Goal: Task Accomplishment & Management: Manage account settings

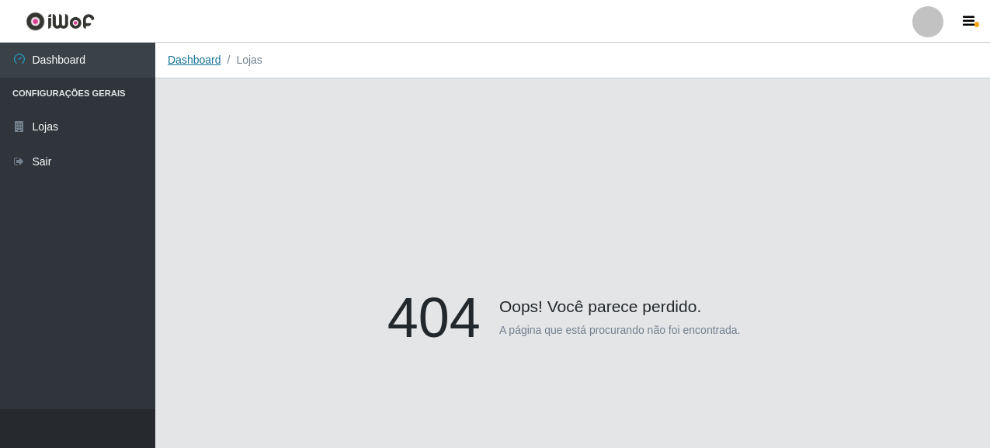
click at [183, 63] on link "Dashboard" at bounding box center [195, 60] width 54 height 12
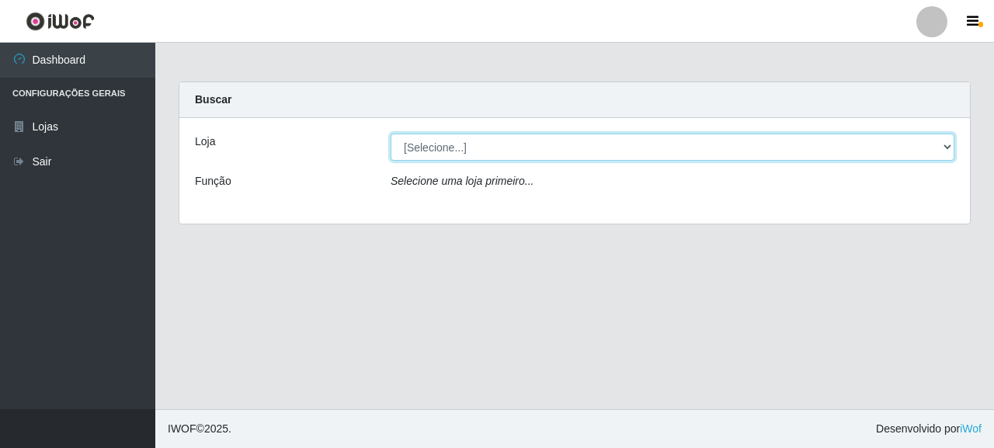
click at [426, 147] on select "[Selecione...] Supermercado Queiroz - [GEOGRAPHIC_DATA]" at bounding box center [673, 147] width 564 height 27
select select "496"
click at [391, 134] on select "[Selecione...] Supermercado Queiroz - [GEOGRAPHIC_DATA]" at bounding box center [673, 147] width 564 height 27
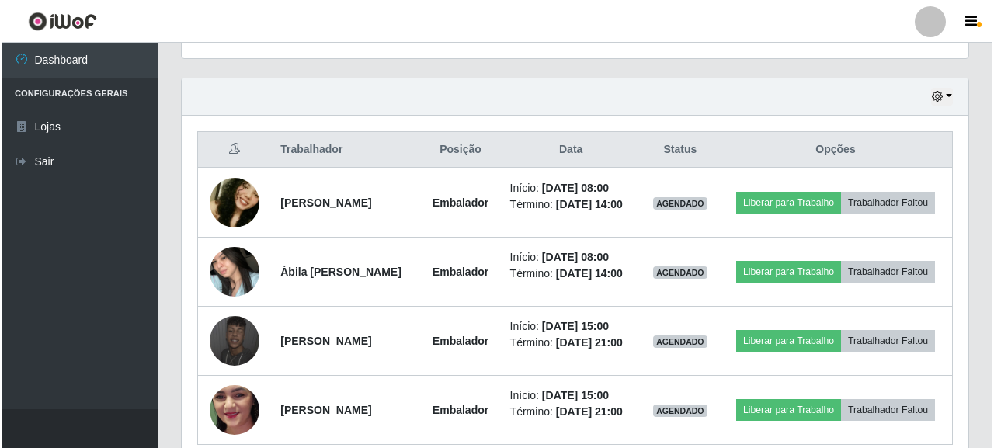
scroll to position [544, 0]
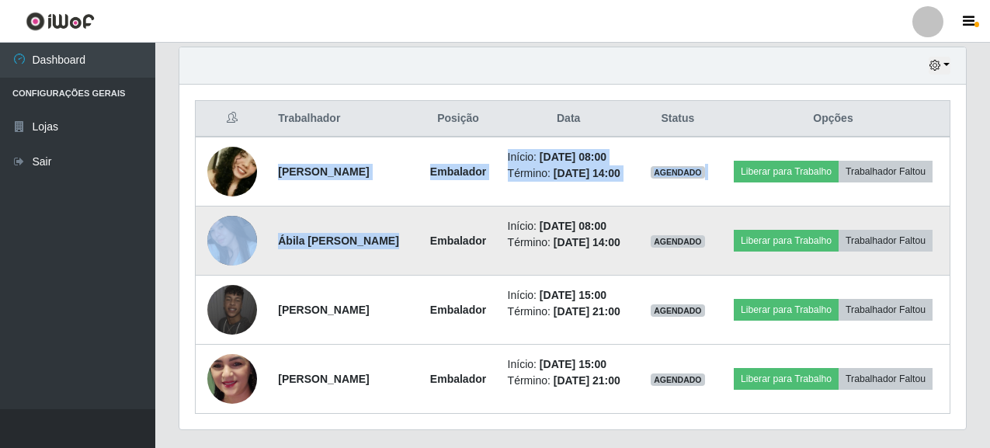
drag, startPoint x: 275, startPoint y: 172, endPoint x: 362, endPoint y: 228, distance: 103.9
click at [362, 228] on tbody "[PERSON_NAME] Início: [DATE] 08:00 Término: [DATE] 14:00 AGENDADO Liberar para …" at bounding box center [573, 275] width 755 height 277
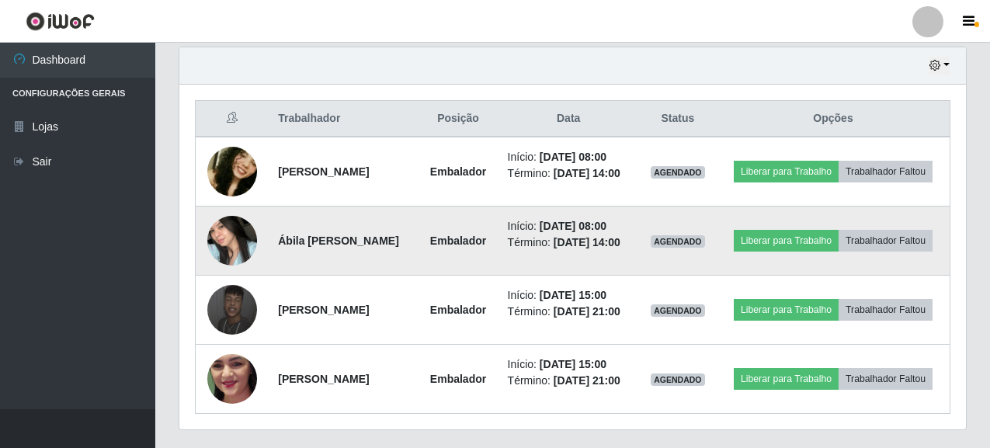
drag, startPoint x: 366, startPoint y: 266, endPoint x: 357, endPoint y: 256, distance: 13.2
click at [364, 266] on td "Ábila [PERSON_NAME]" at bounding box center [343, 241] width 149 height 69
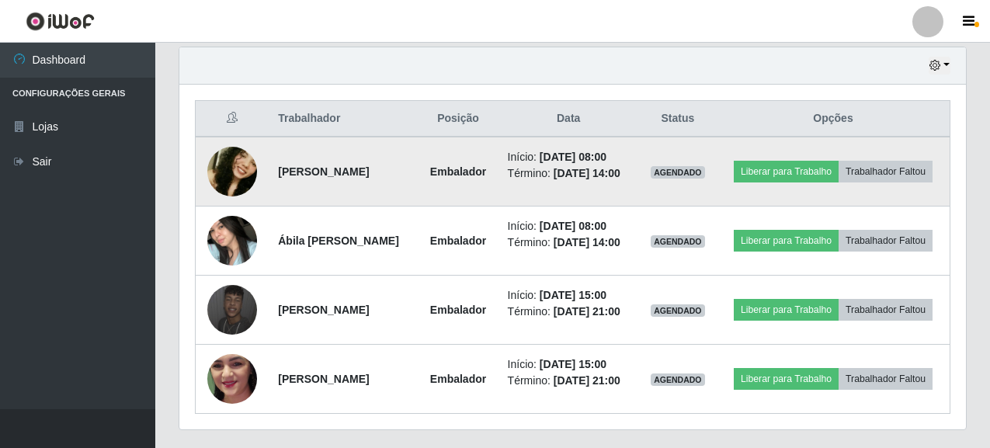
drag, startPoint x: 272, startPoint y: 170, endPoint x: 414, endPoint y: 179, distance: 142.5
click at [414, 179] on td "[PERSON_NAME]" at bounding box center [343, 172] width 149 height 70
copy strong "[PERSON_NAME]"
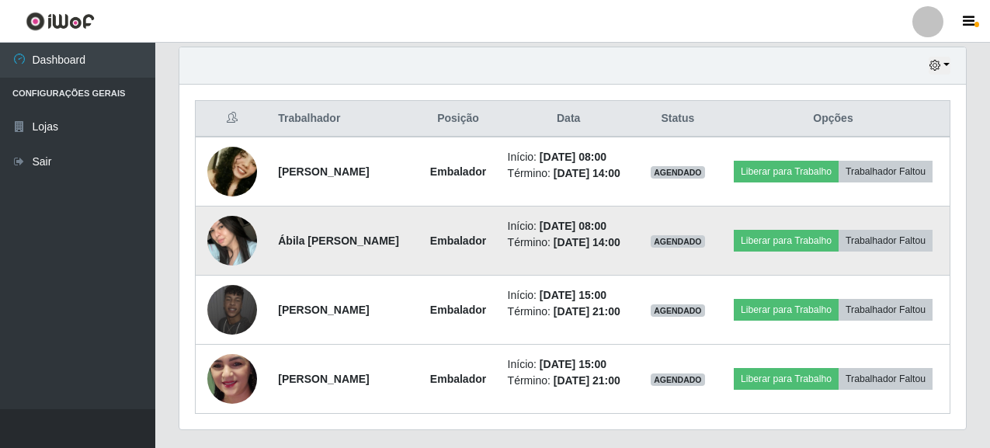
drag, startPoint x: 274, startPoint y: 242, endPoint x: 419, endPoint y: 245, distance: 144.5
click at [418, 245] on td "Ábila [PERSON_NAME]" at bounding box center [343, 241] width 149 height 69
copy strong "Ábila [PERSON_NAME]"
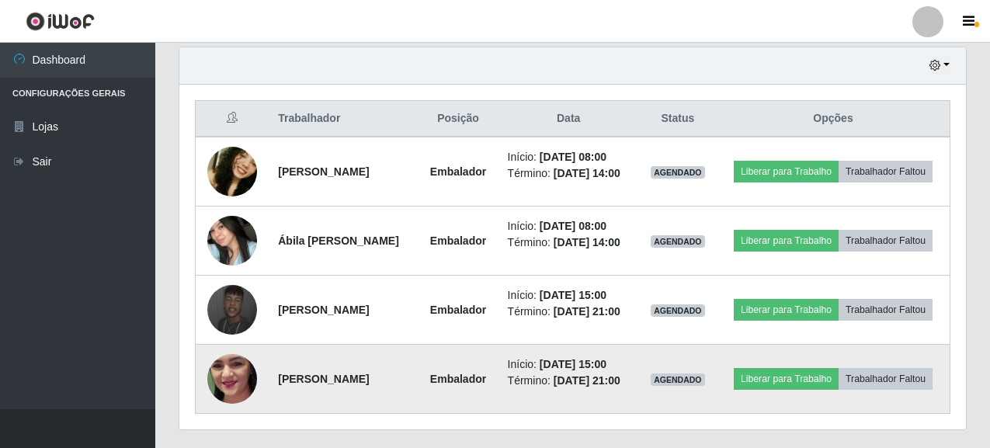
click at [357, 408] on td "[PERSON_NAME]" at bounding box center [343, 379] width 149 height 69
drag, startPoint x: 277, startPoint y: 310, endPoint x: 392, endPoint y: 378, distance: 133.4
click at [407, 368] on tbody "[PERSON_NAME] Início: [DATE] 08:00 Término: [DATE] 14:00 AGENDADO Liberar para …" at bounding box center [573, 275] width 755 height 277
click at [395, 388] on td "[PERSON_NAME]" at bounding box center [343, 379] width 149 height 69
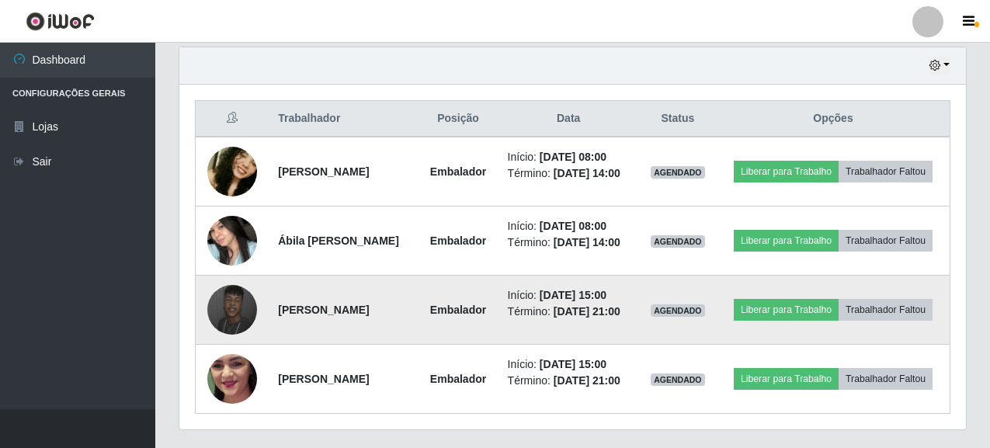
drag, startPoint x: 277, startPoint y: 310, endPoint x: 425, endPoint y: 309, distance: 147.6
click at [418, 309] on td "[PERSON_NAME]" at bounding box center [343, 310] width 149 height 69
copy strong "[PERSON_NAME]"
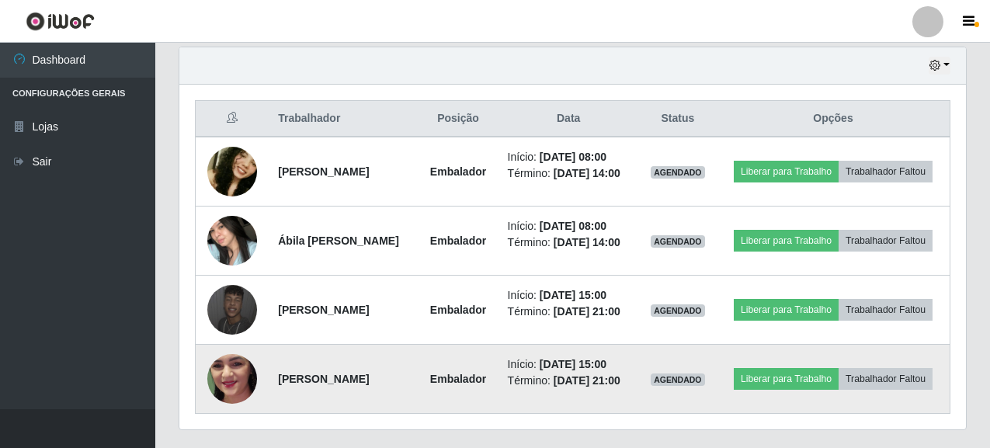
click at [393, 364] on td "[PERSON_NAME]" at bounding box center [343, 379] width 149 height 69
drag, startPoint x: 273, startPoint y: 378, endPoint x: 410, endPoint y: 378, distance: 136.7
click at [410, 378] on td "[PERSON_NAME]" at bounding box center [343, 379] width 149 height 69
copy strong "[PERSON_NAME]"
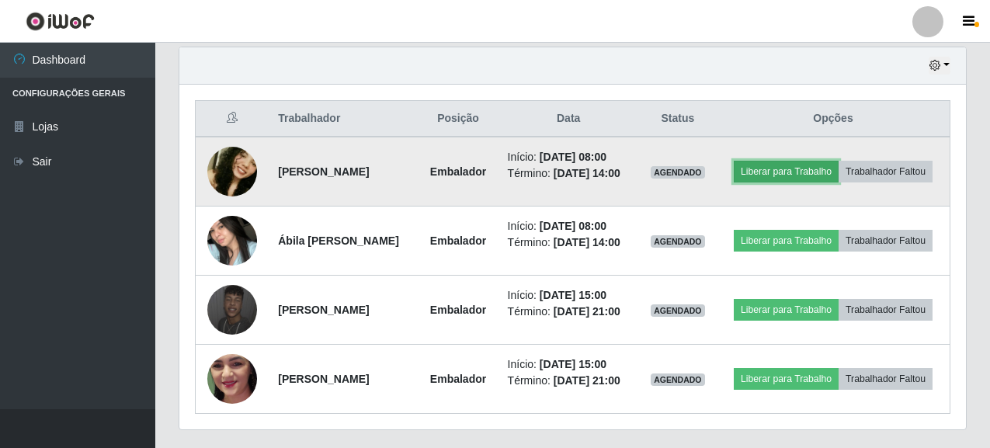
click at [785, 170] on button "Liberar para Trabalho" at bounding box center [786, 172] width 105 height 22
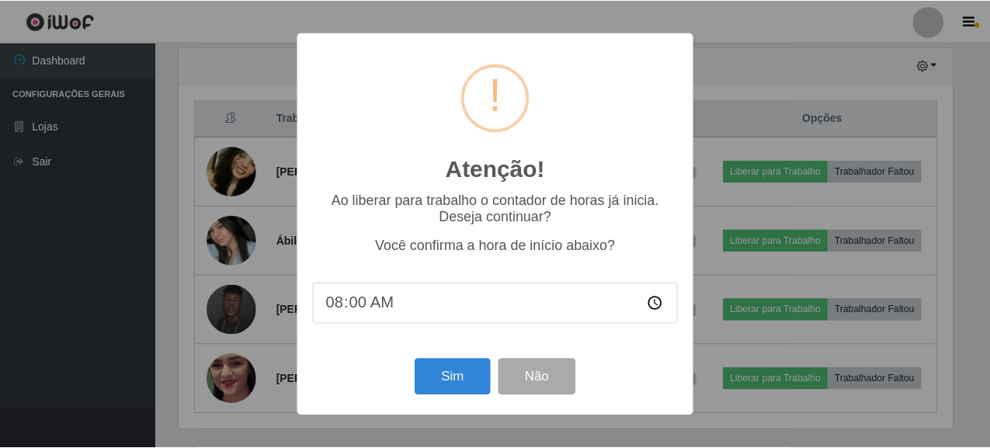
scroll to position [322, 778]
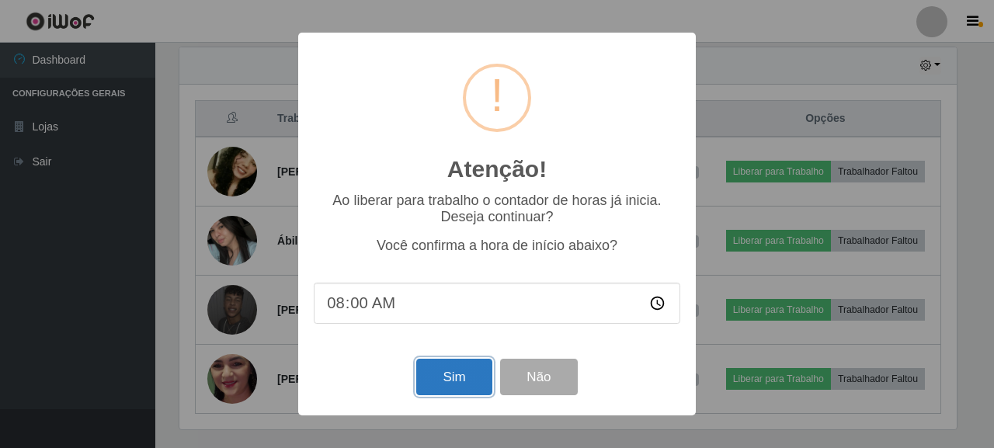
click at [461, 375] on button "Sim" at bounding box center [453, 377] width 75 height 37
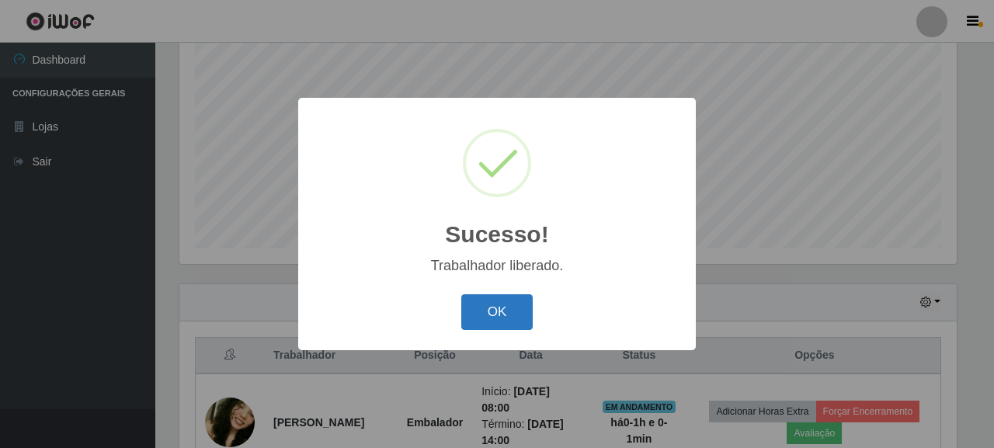
click at [495, 315] on button "OK" at bounding box center [497, 312] width 72 height 37
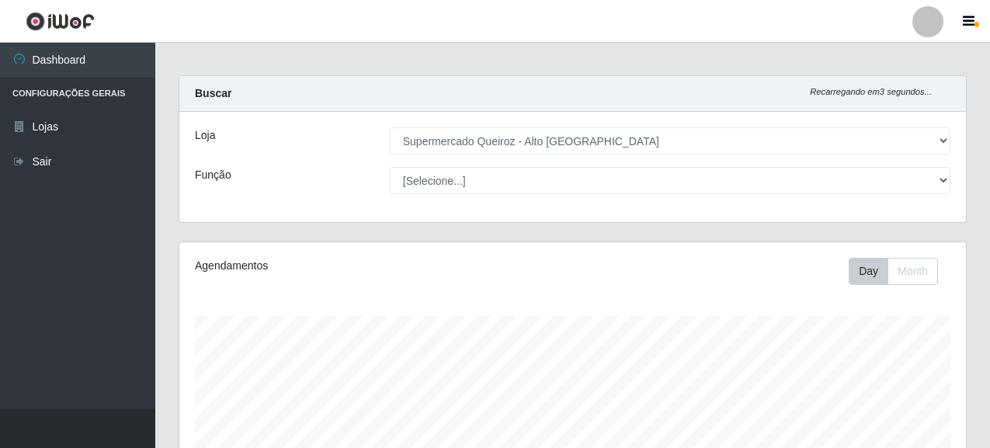
scroll to position [0, 0]
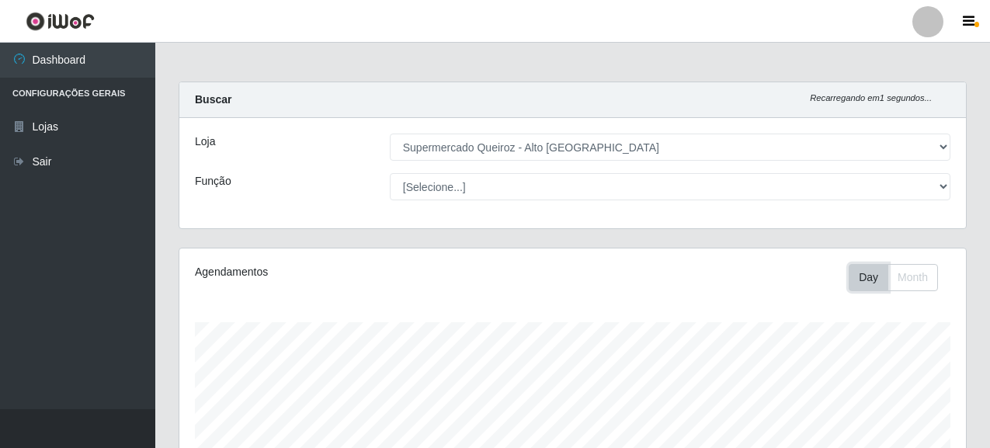
click at [865, 283] on button "Day" at bounding box center [869, 277] width 40 height 27
click at [915, 279] on button "Month" at bounding box center [913, 277] width 50 height 27
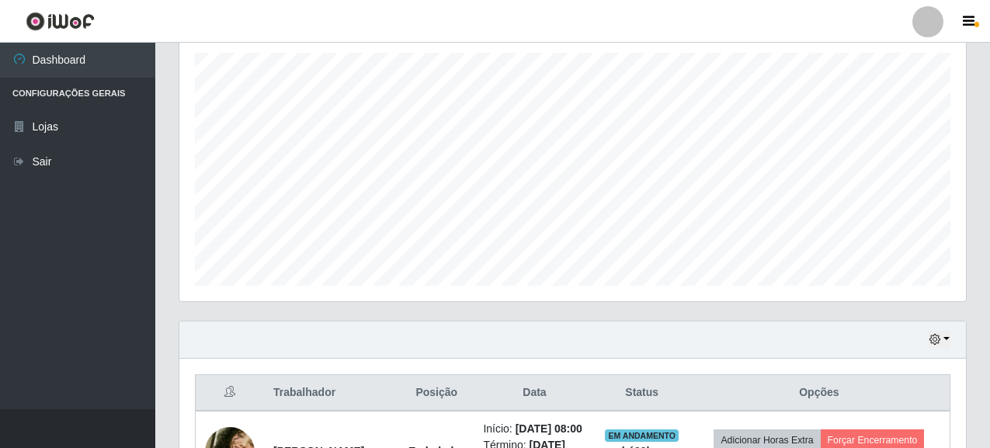
scroll to position [311, 0]
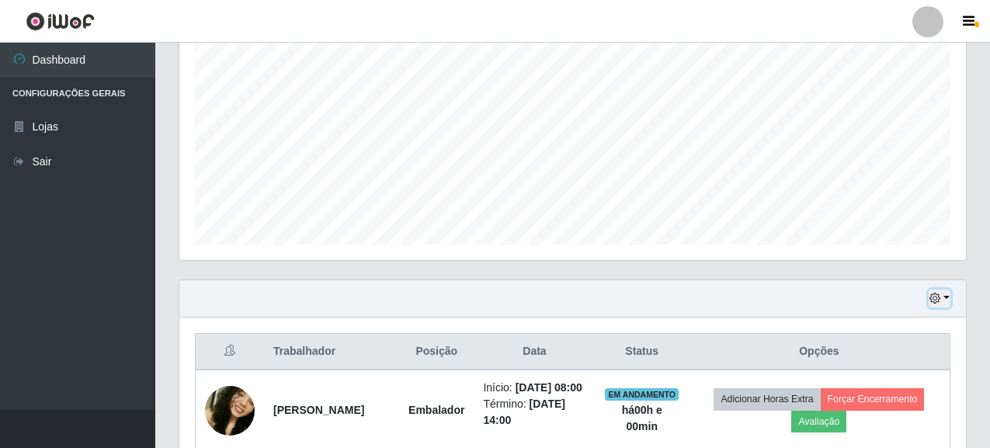
click at [942, 291] on button "button" at bounding box center [940, 299] width 22 height 18
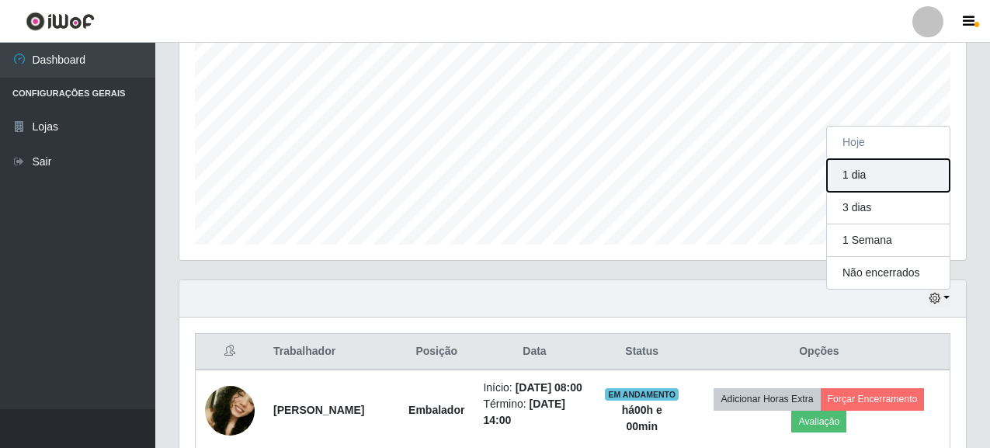
click at [858, 167] on button "1 dia" at bounding box center [888, 175] width 123 height 33
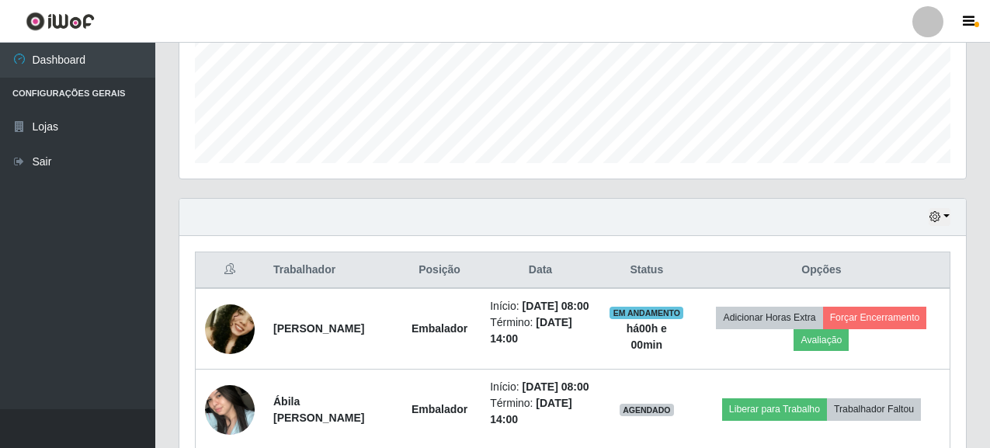
scroll to position [385, 0]
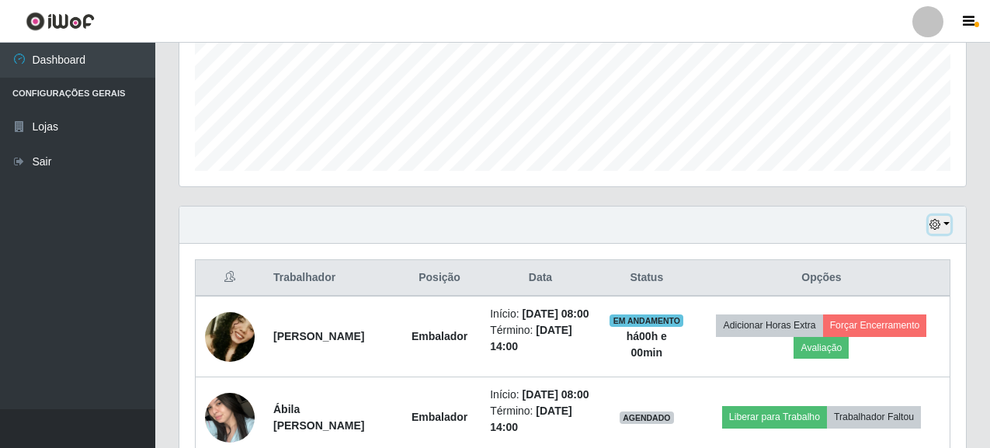
click at [948, 223] on button "button" at bounding box center [940, 225] width 22 height 18
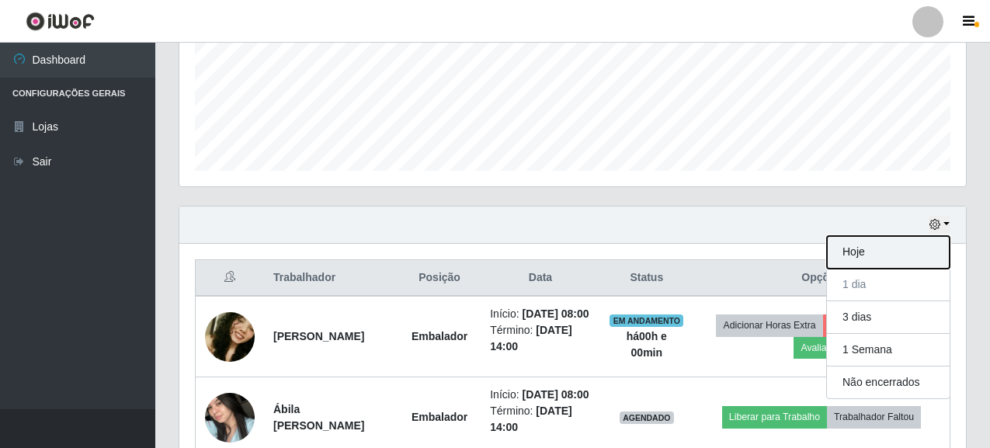
click at [868, 256] on button "Hoje" at bounding box center [888, 252] width 123 height 33
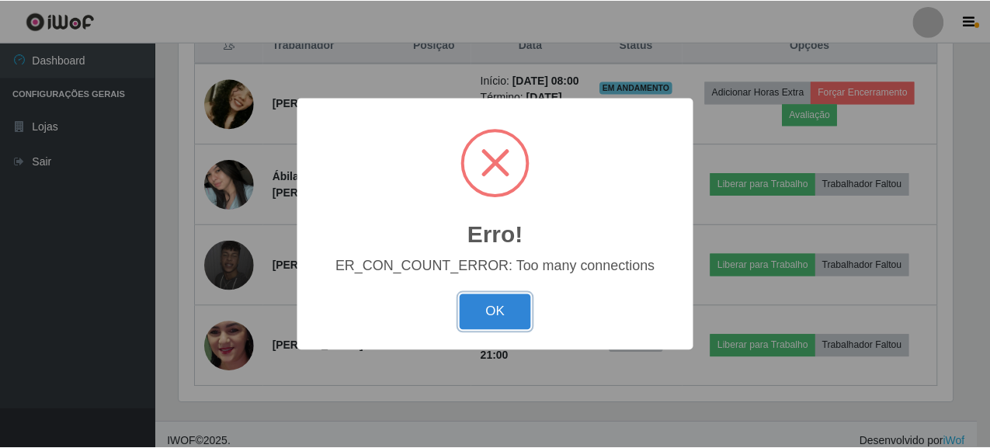
scroll to position [322, 778]
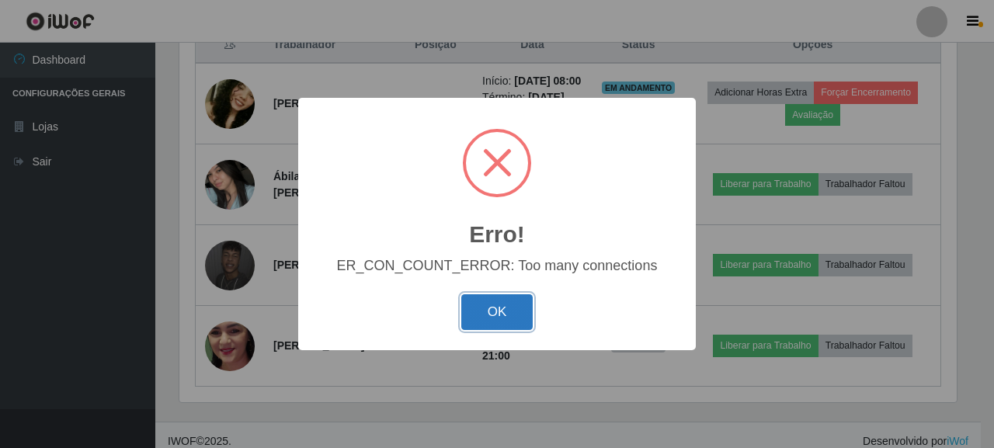
click at [484, 317] on button "OK" at bounding box center [497, 312] width 72 height 37
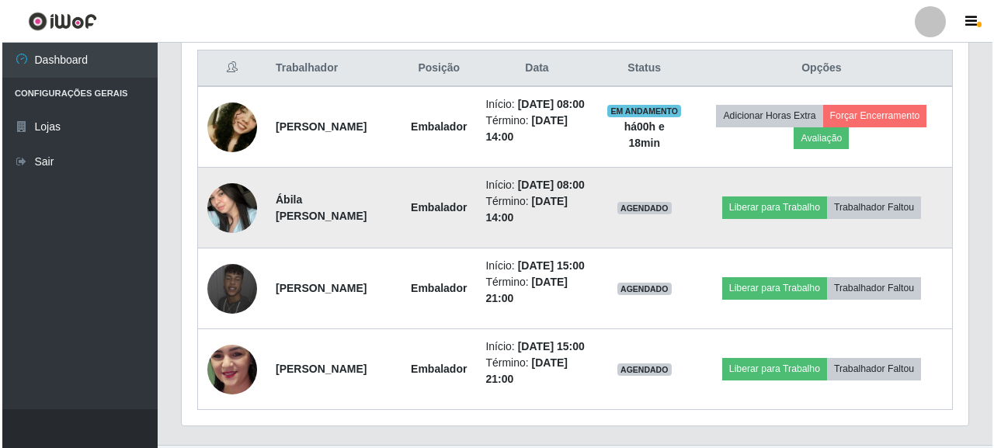
scroll to position [618, 0]
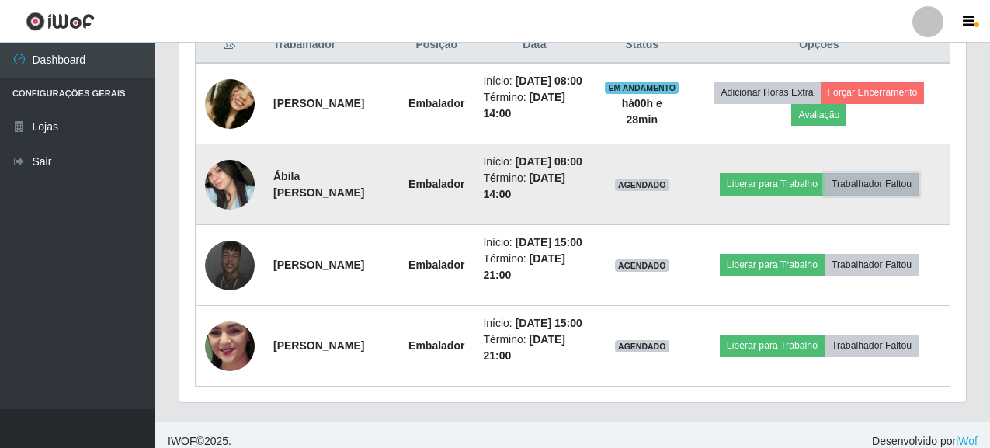
click at [893, 195] on button "Trabalhador Faltou" at bounding box center [872, 184] width 94 height 22
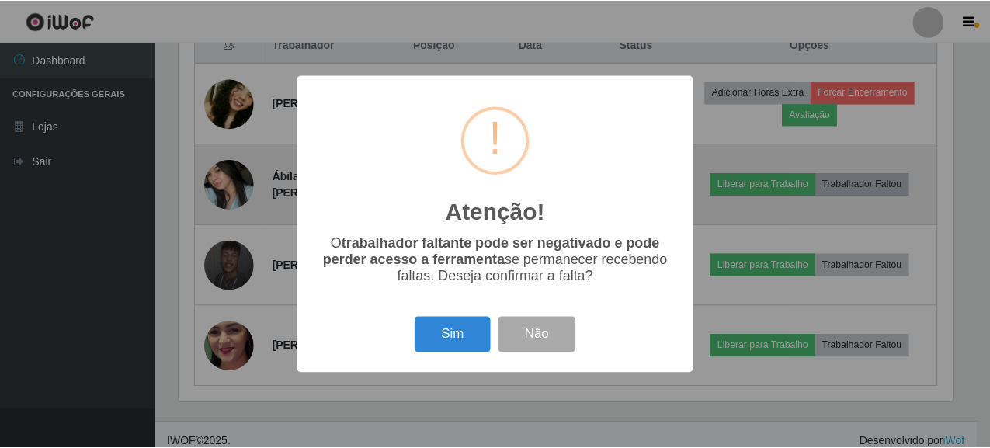
scroll to position [322, 778]
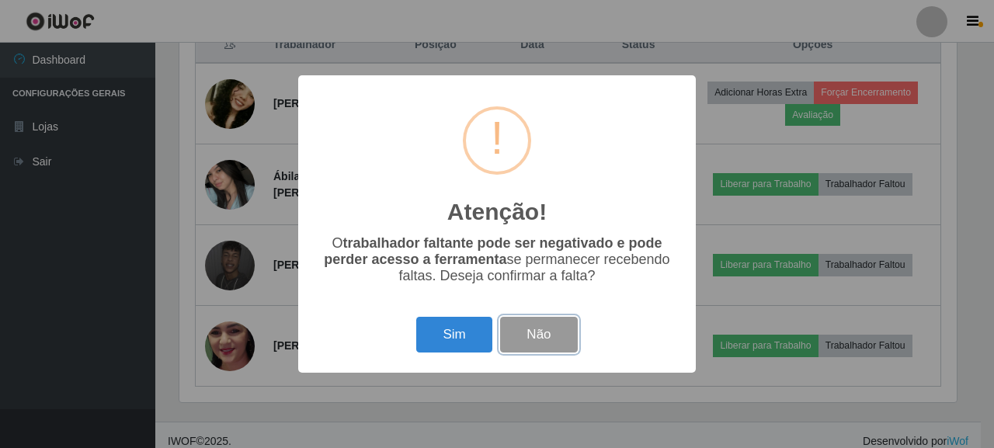
click at [532, 338] on button "Não" at bounding box center [538, 335] width 77 height 37
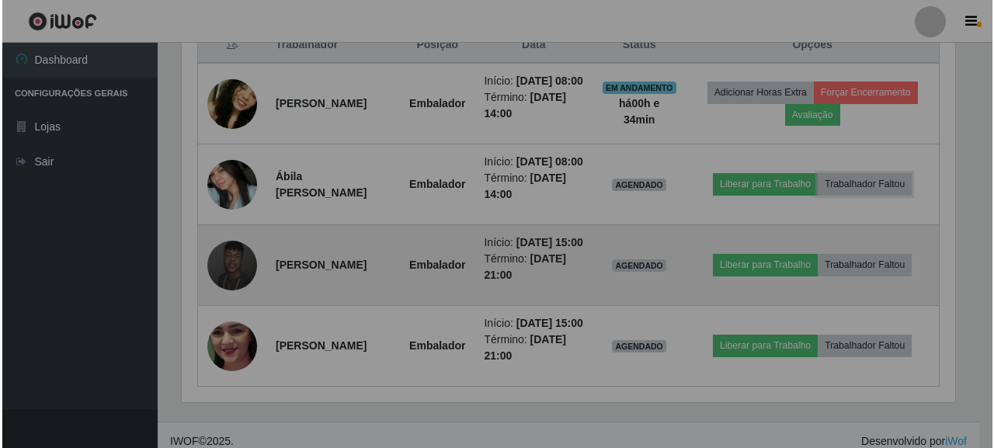
scroll to position [322, 787]
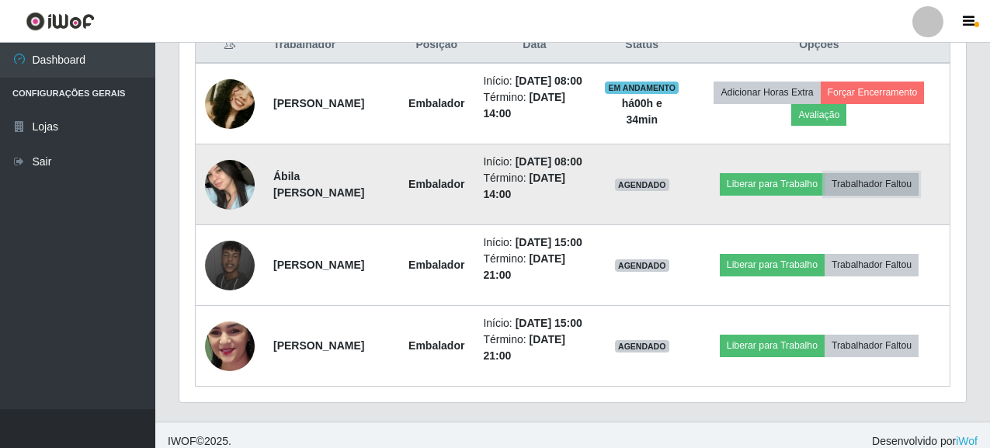
click at [879, 195] on button "Trabalhador Faltou" at bounding box center [872, 184] width 94 height 22
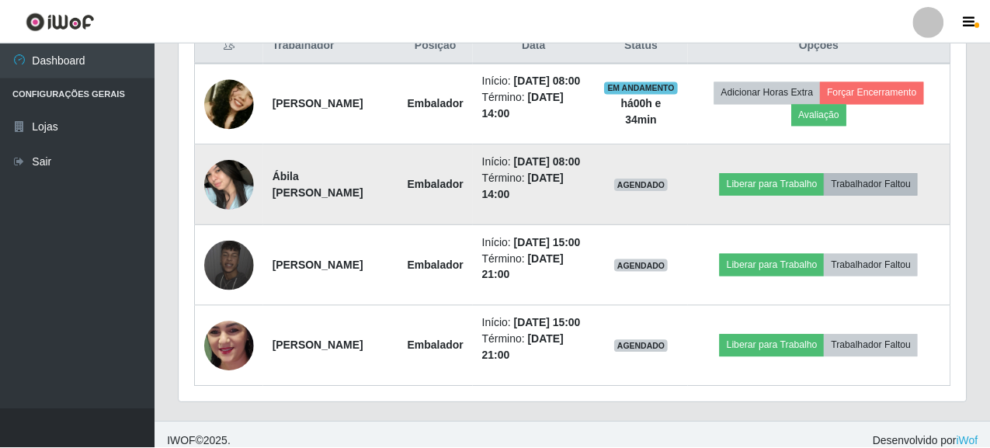
scroll to position [322, 778]
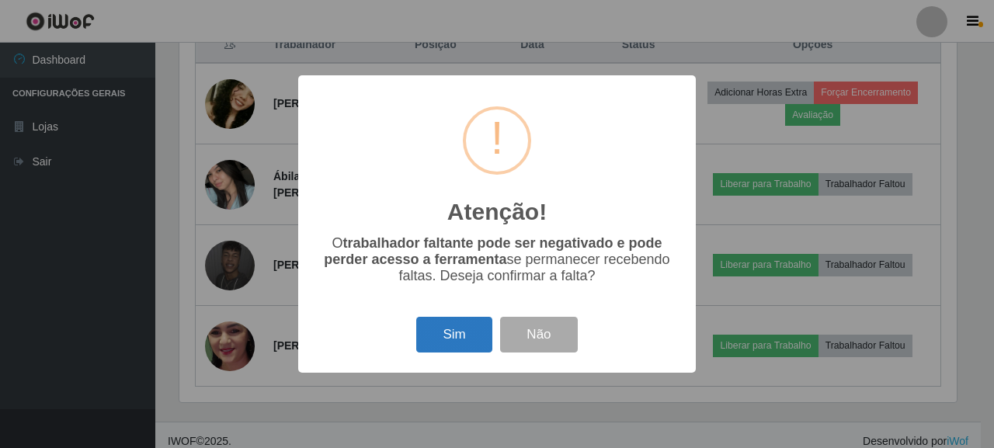
click at [461, 336] on button "Sim" at bounding box center [453, 335] width 75 height 37
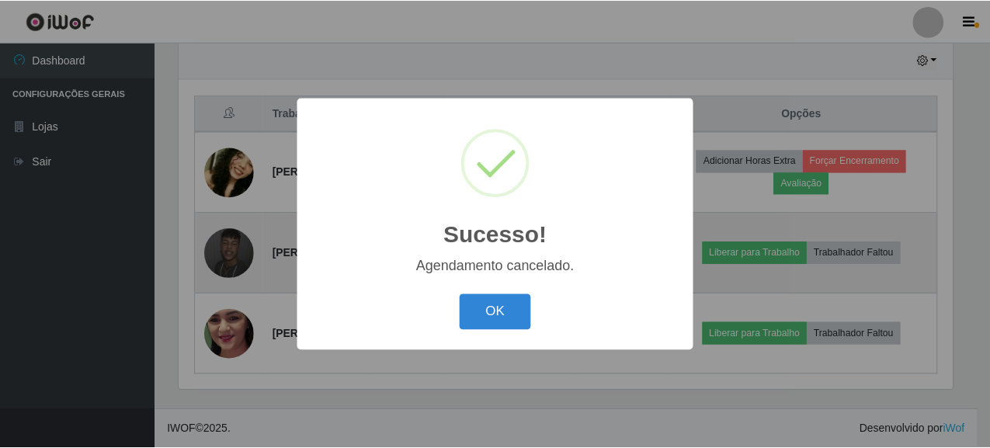
scroll to position [598, 0]
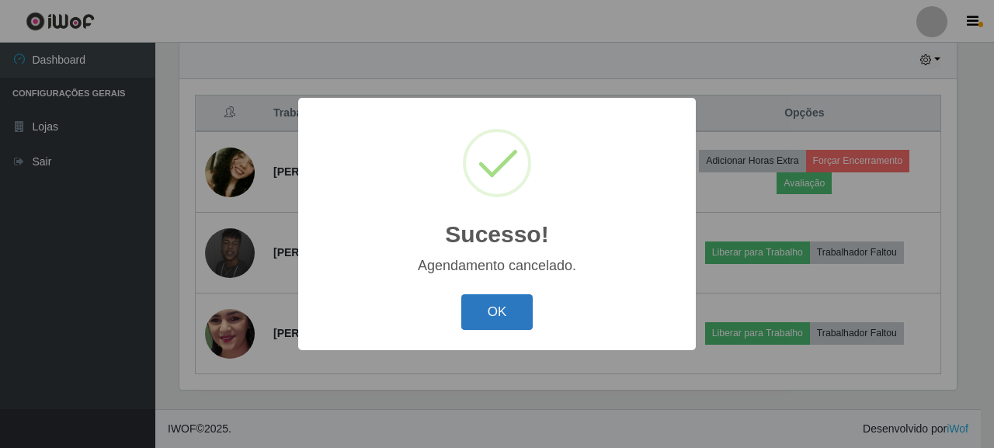
click at [504, 314] on button "OK" at bounding box center [497, 312] width 72 height 37
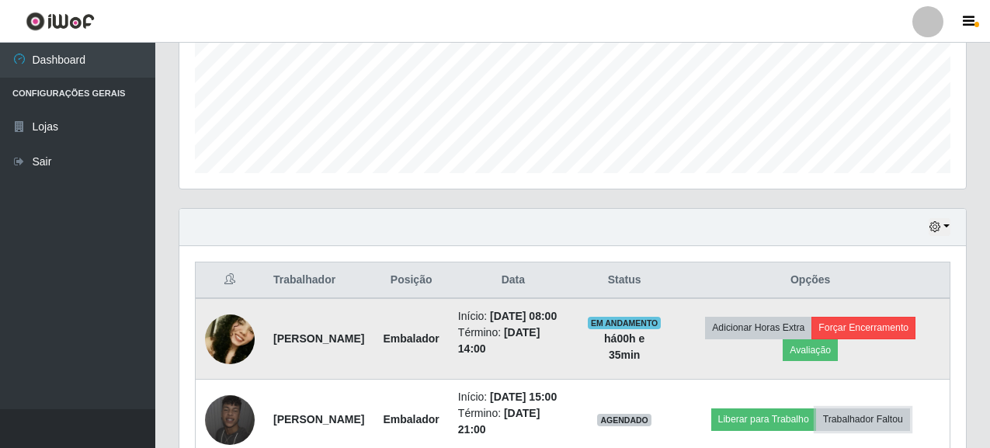
scroll to position [443, 0]
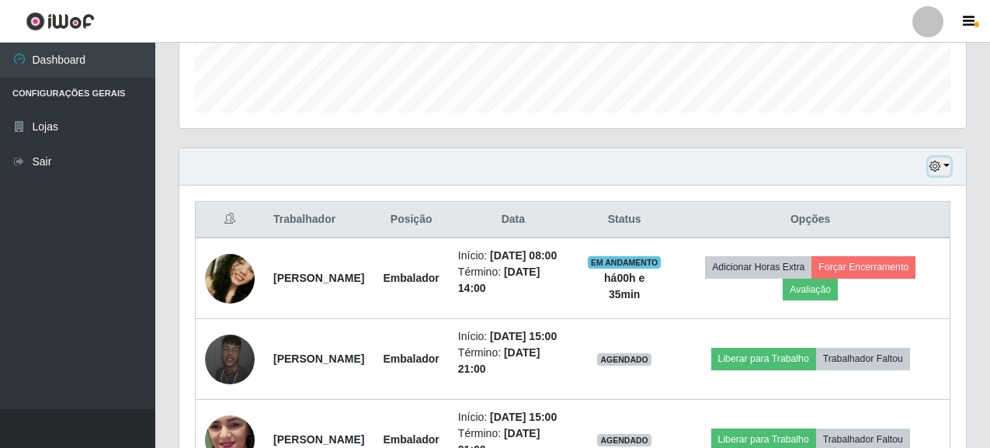
click at [949, 166] on button "button" at bounding box center [940, 167] width 22 height 18
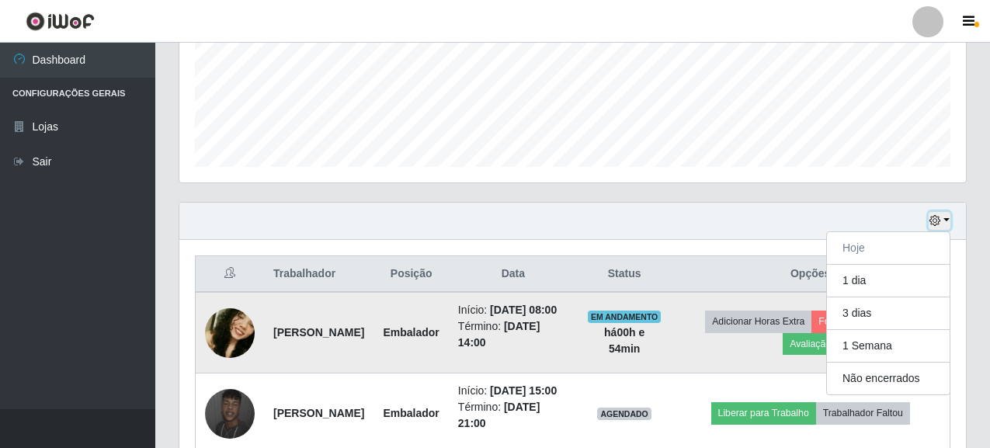
scroll to position [466, 0]
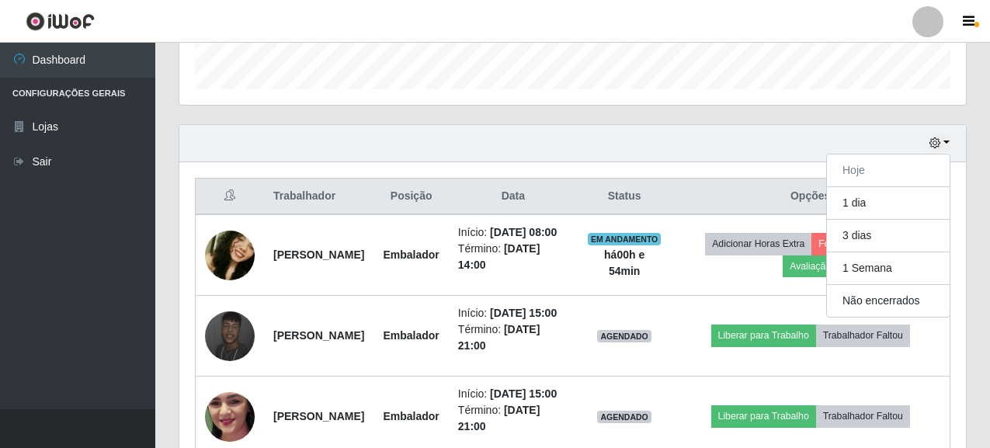
click at [699, 140] on div "Hoje 1 dia 3 dias 1 Semana Não encerrados" at bounding box center [572, 143] width 787 height 37
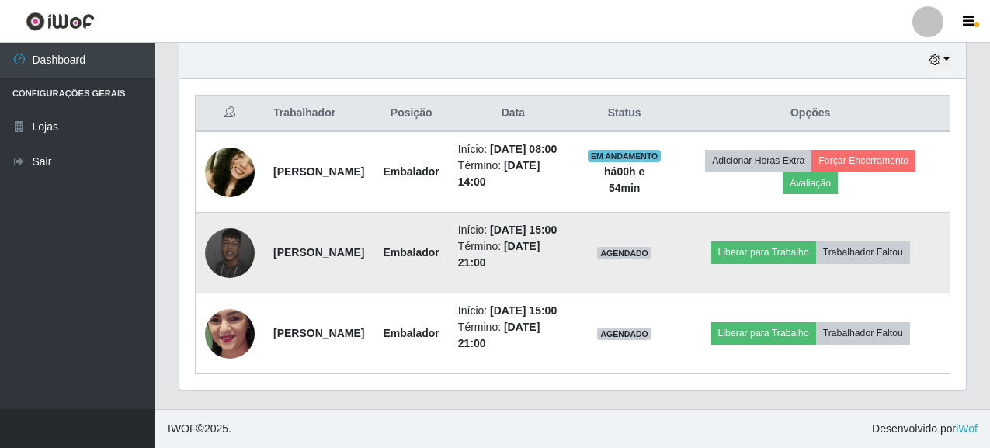
scroll to position [598, 0]
